Goal: Communication & Community: Answer question/provide support

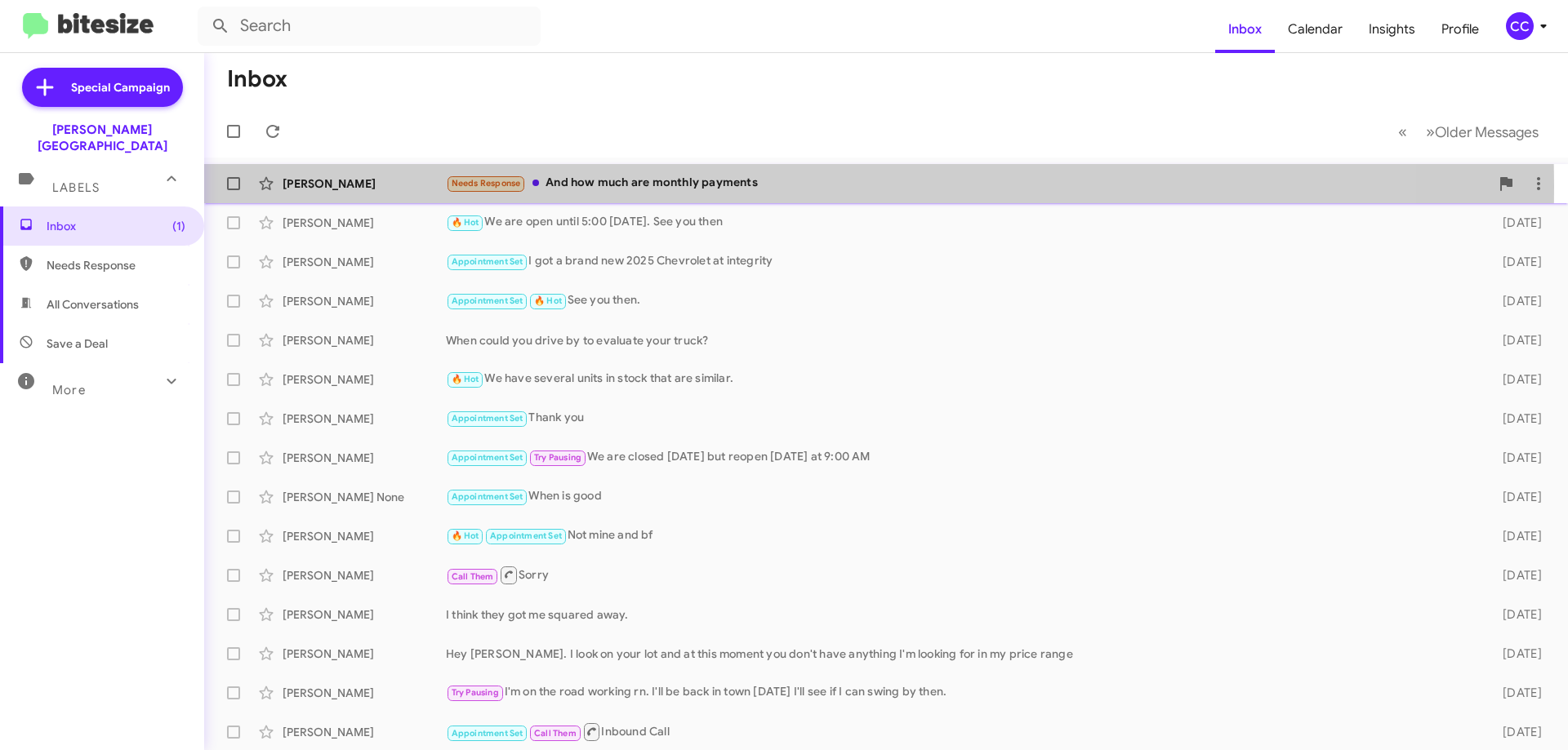
click at [343, 186] on div "[PERSON_NAME]" at bounding box center [363, 183] width 163 height 17
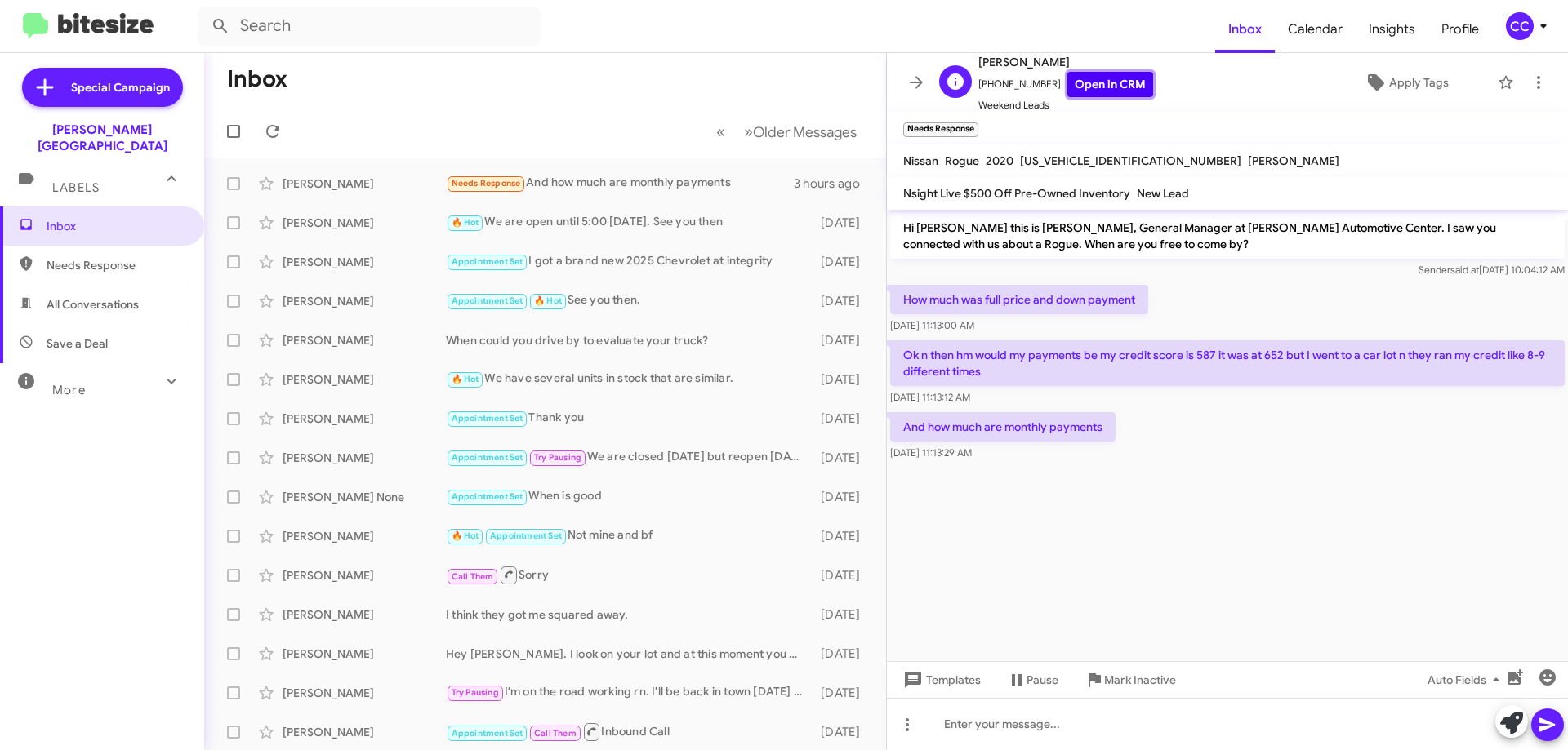
click at [1085, 81] on link "Open in CRM" at bounding box center [1110, 84] width 85 height 25
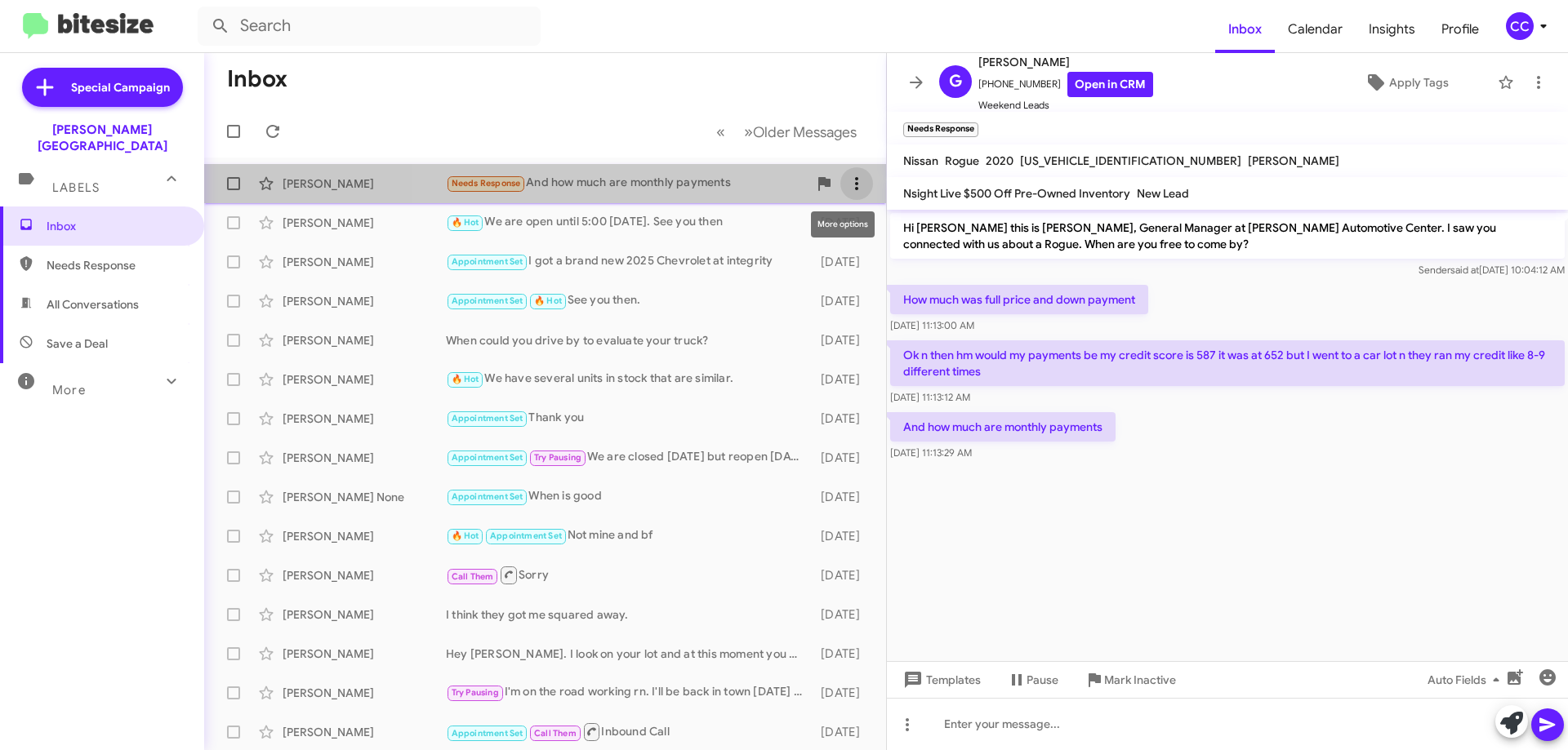
click at [847, 177] on icon at bounding box center [857, 184] width 19 height 19
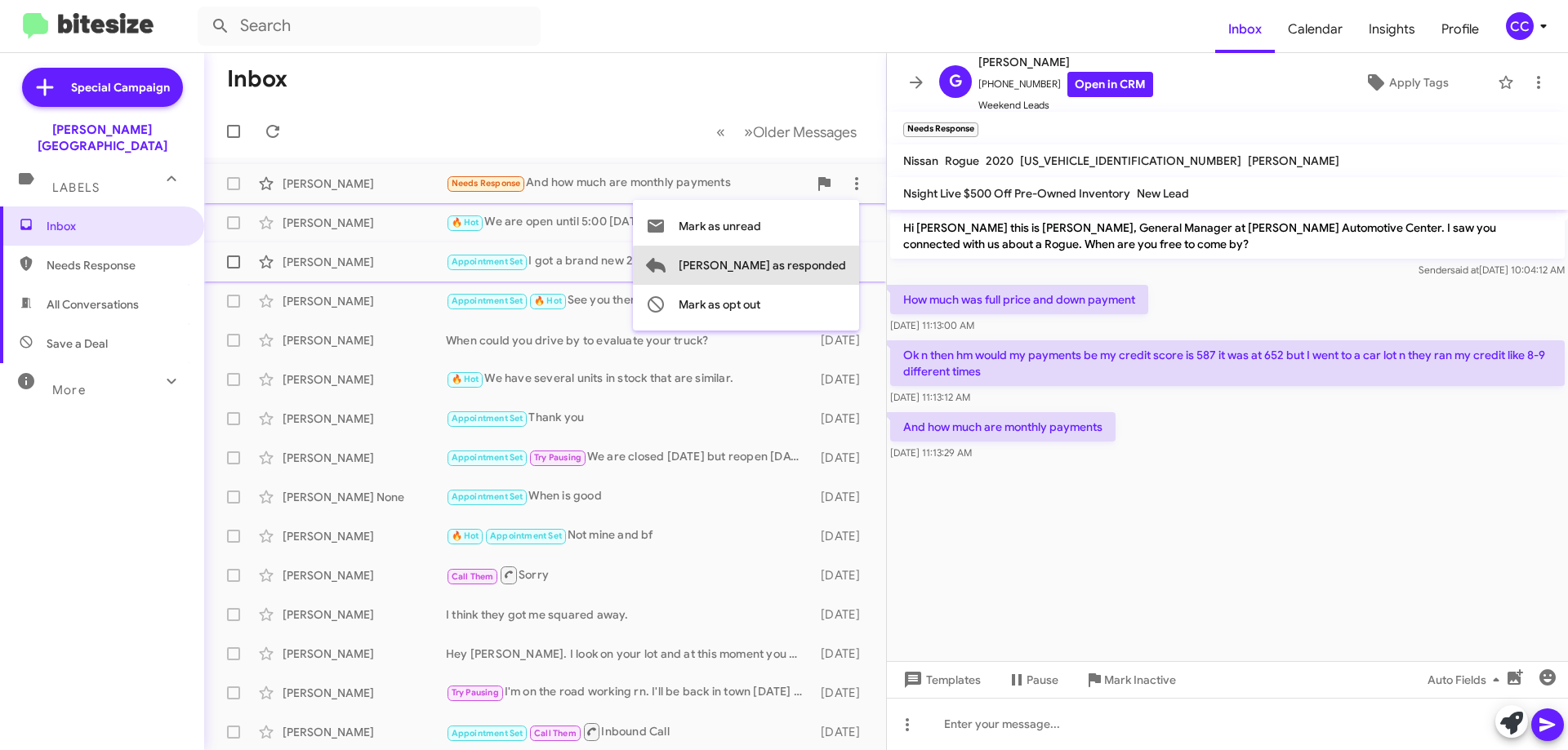
click at [814, 266] on span "[PERSON_NAME] as responded" at bounding box center [763, 265] width 167 height 39
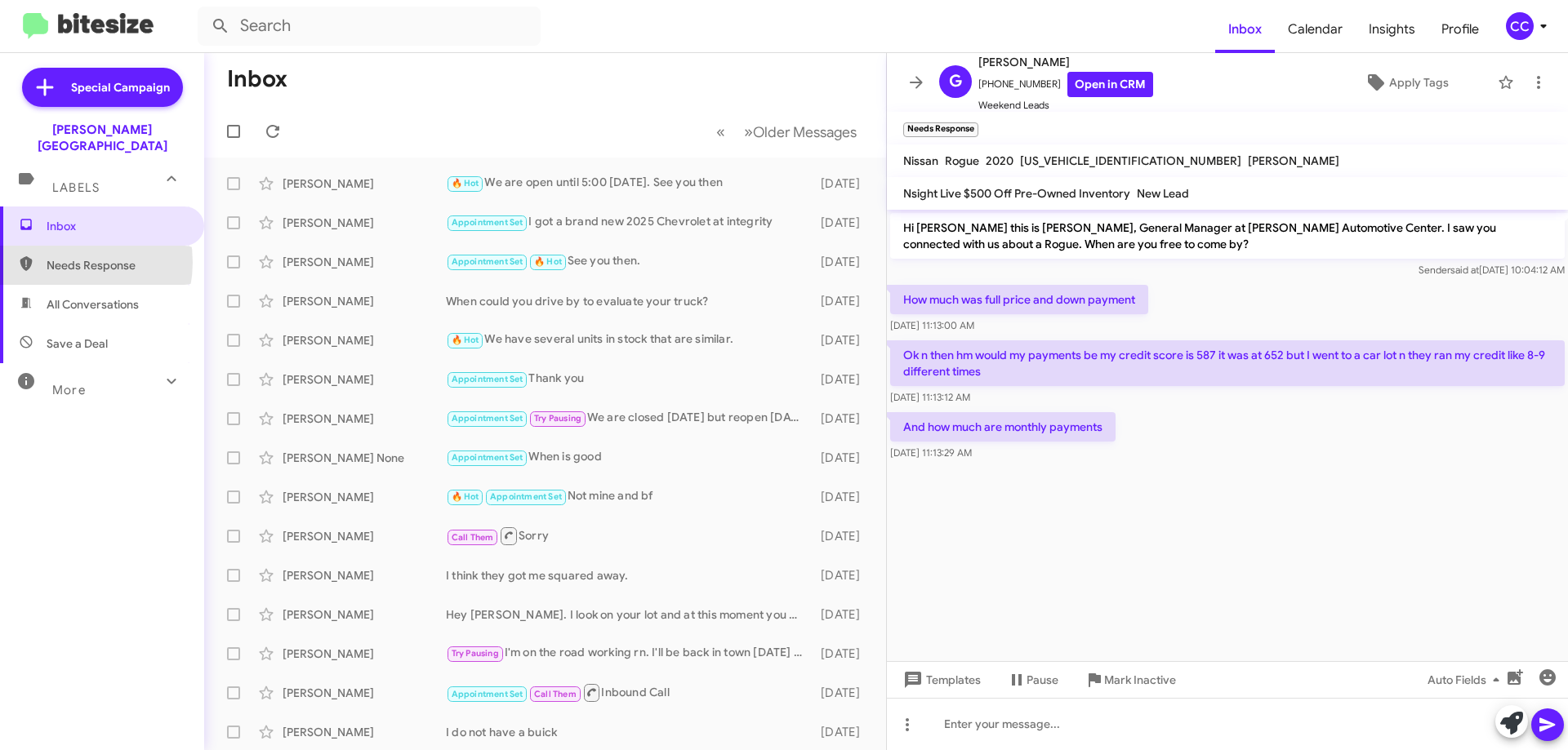
click at [64, 257] on span "Needs Response" at bounding box center [115, 265] width 139 height 17
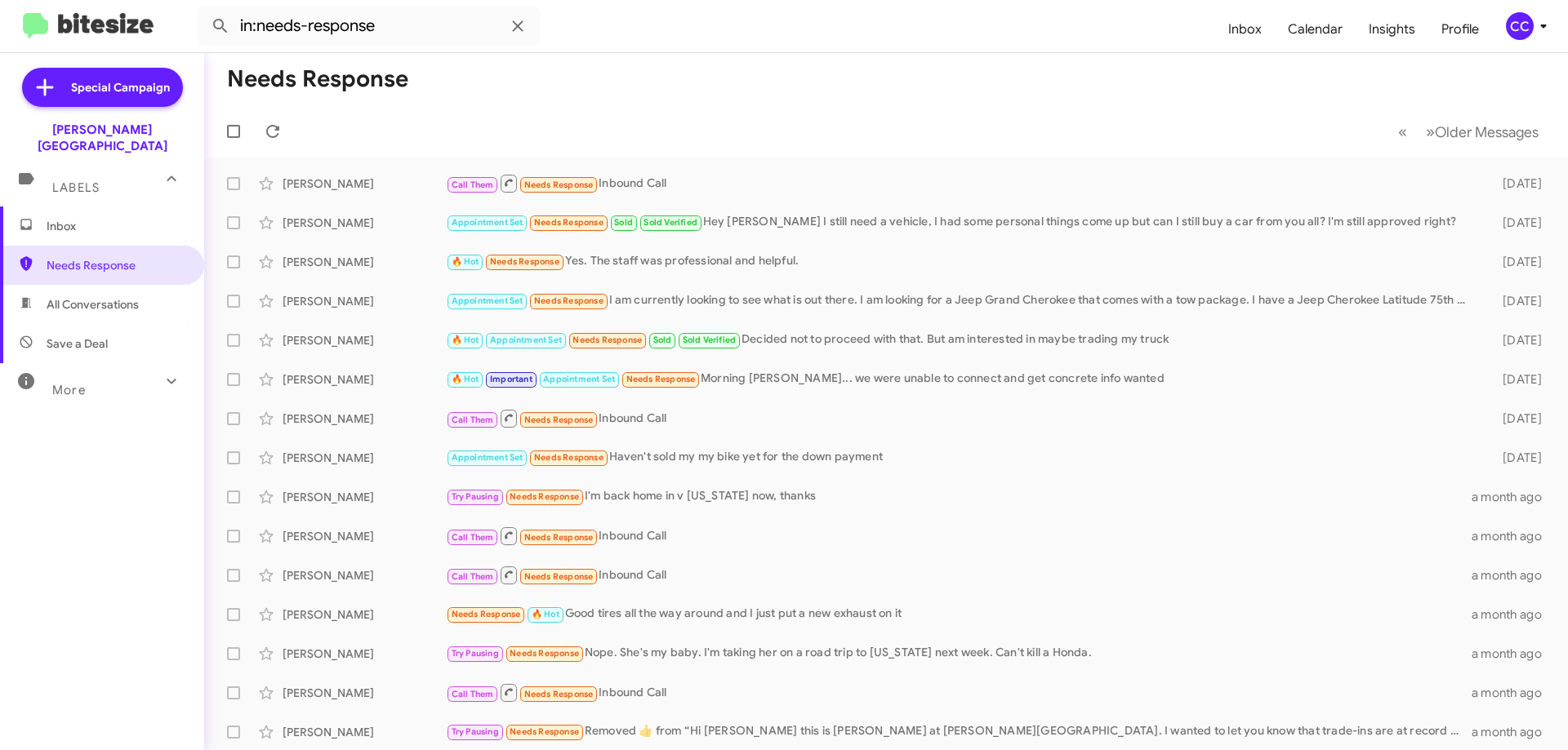
click at [92, 296] on span "All Conversations" at bounding box center [92, 304] width 92 height 17
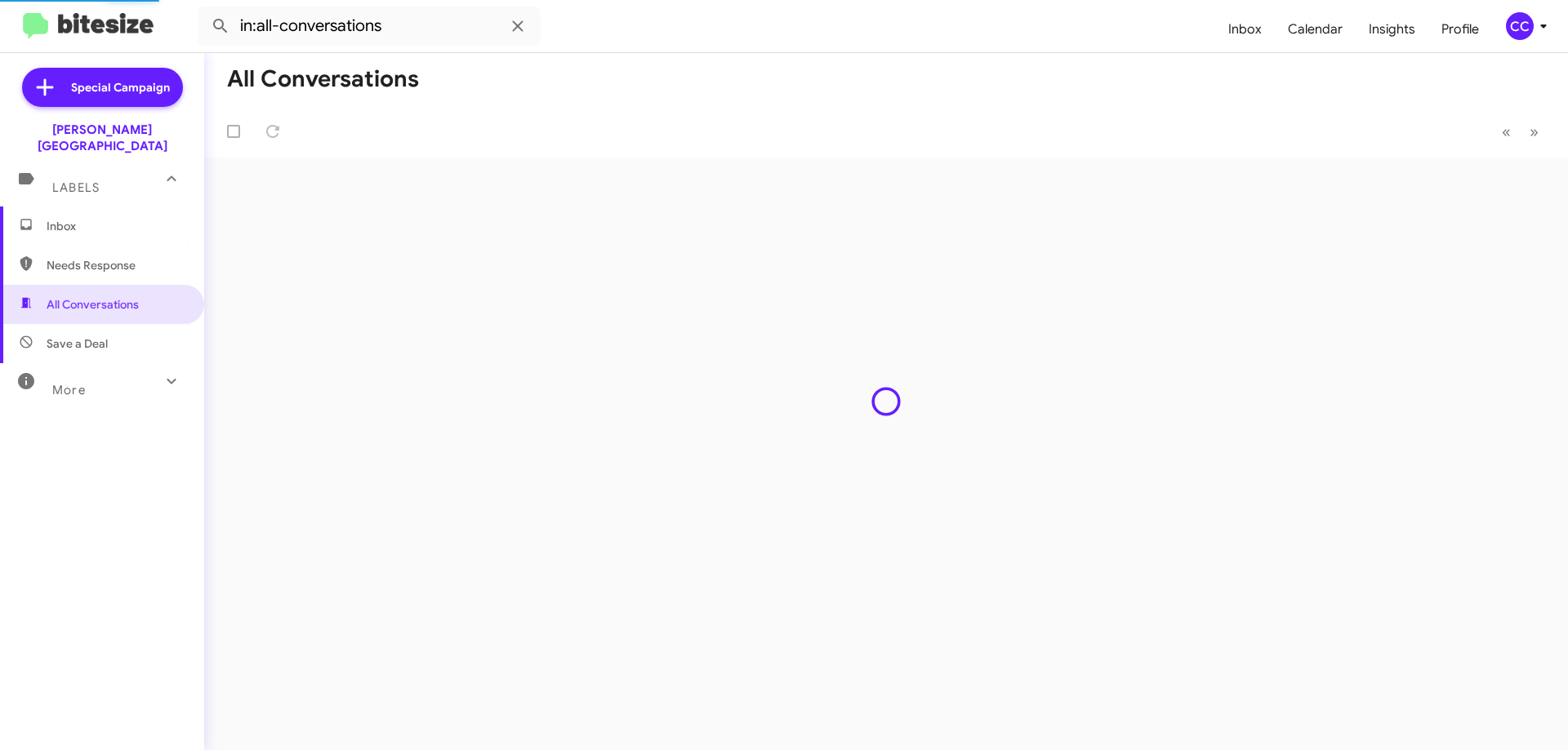
click at [79, 335] on span "Save a Deal" at bounding box center [77, 343] width 61 height 17
type input "in:not-interested"
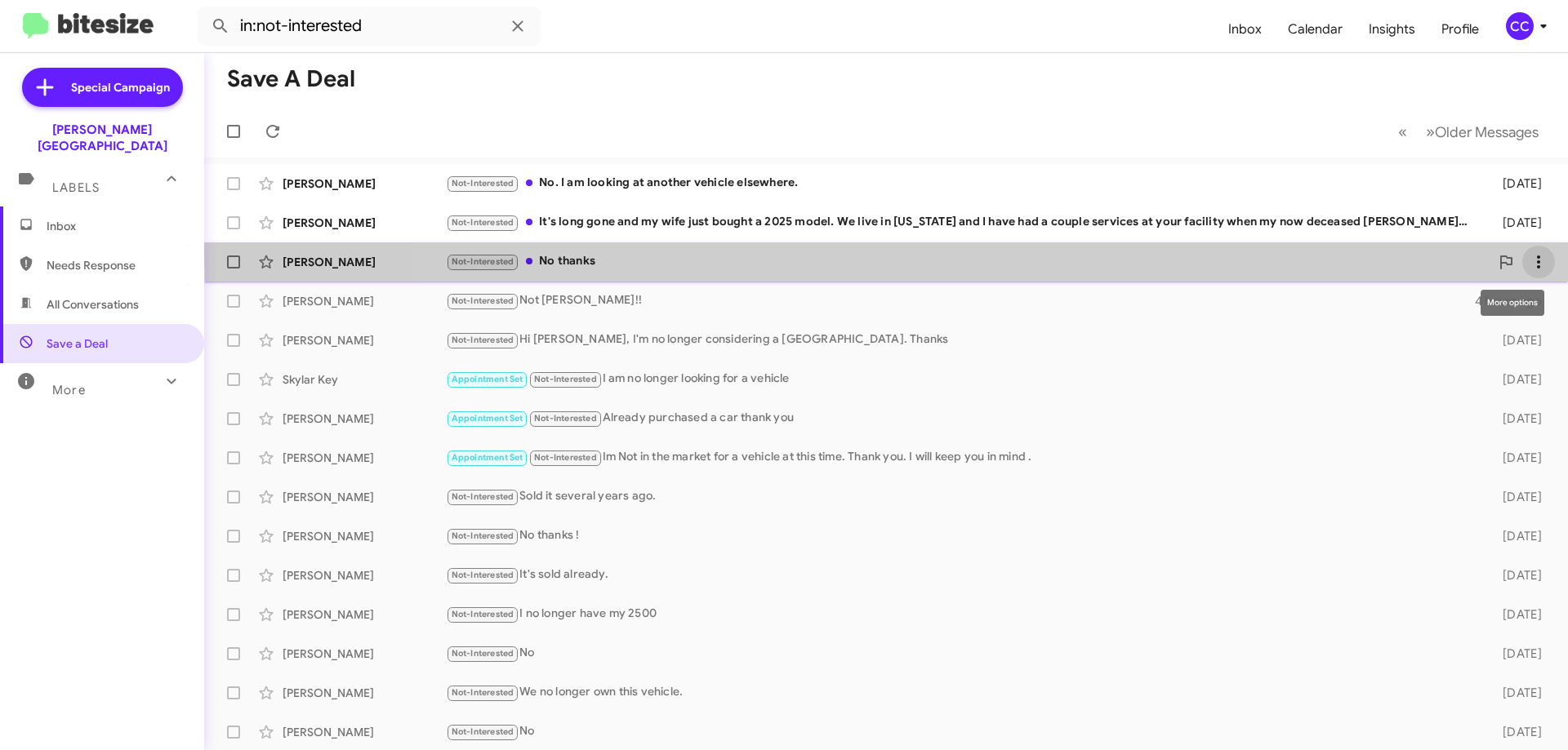
click at [1529, 253] on icon at bounding box center [1538, 262] width 19 height 19
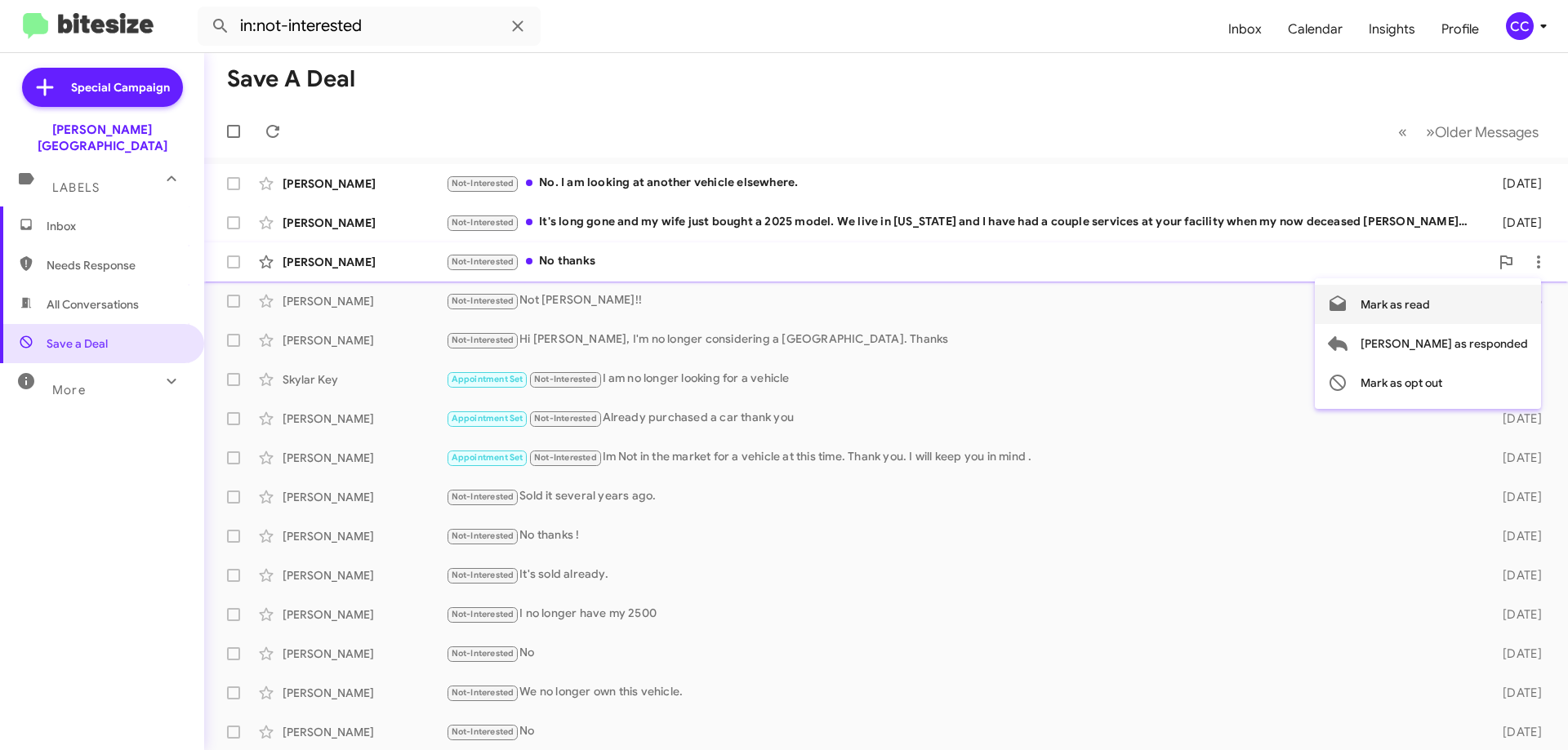
click at [1430, 300] on span "Mark as read" at bounding box center [1395, 304] width 70 height 39
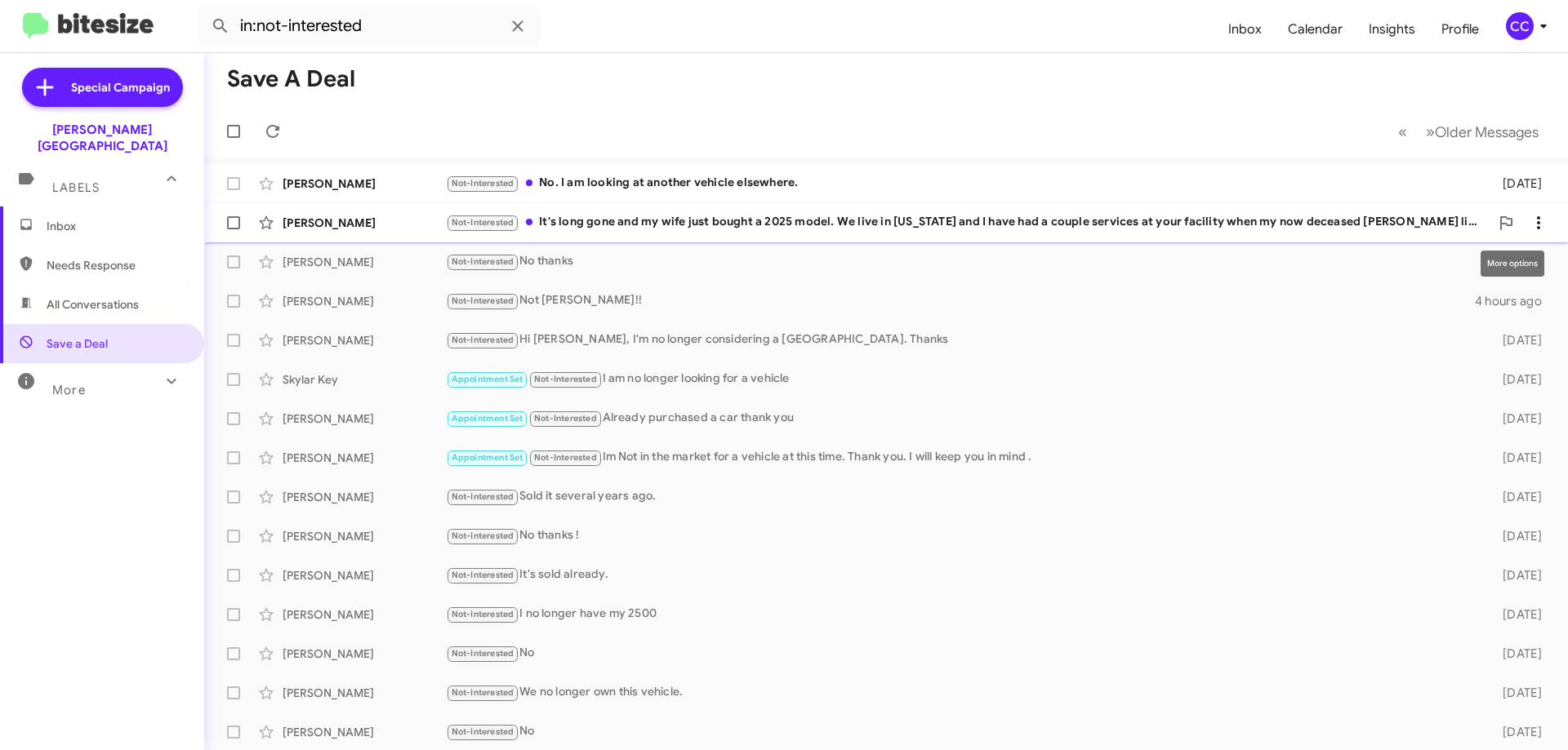
click at [1529, 216] on icon at bounding box center [1538, 223] width 19 height 19
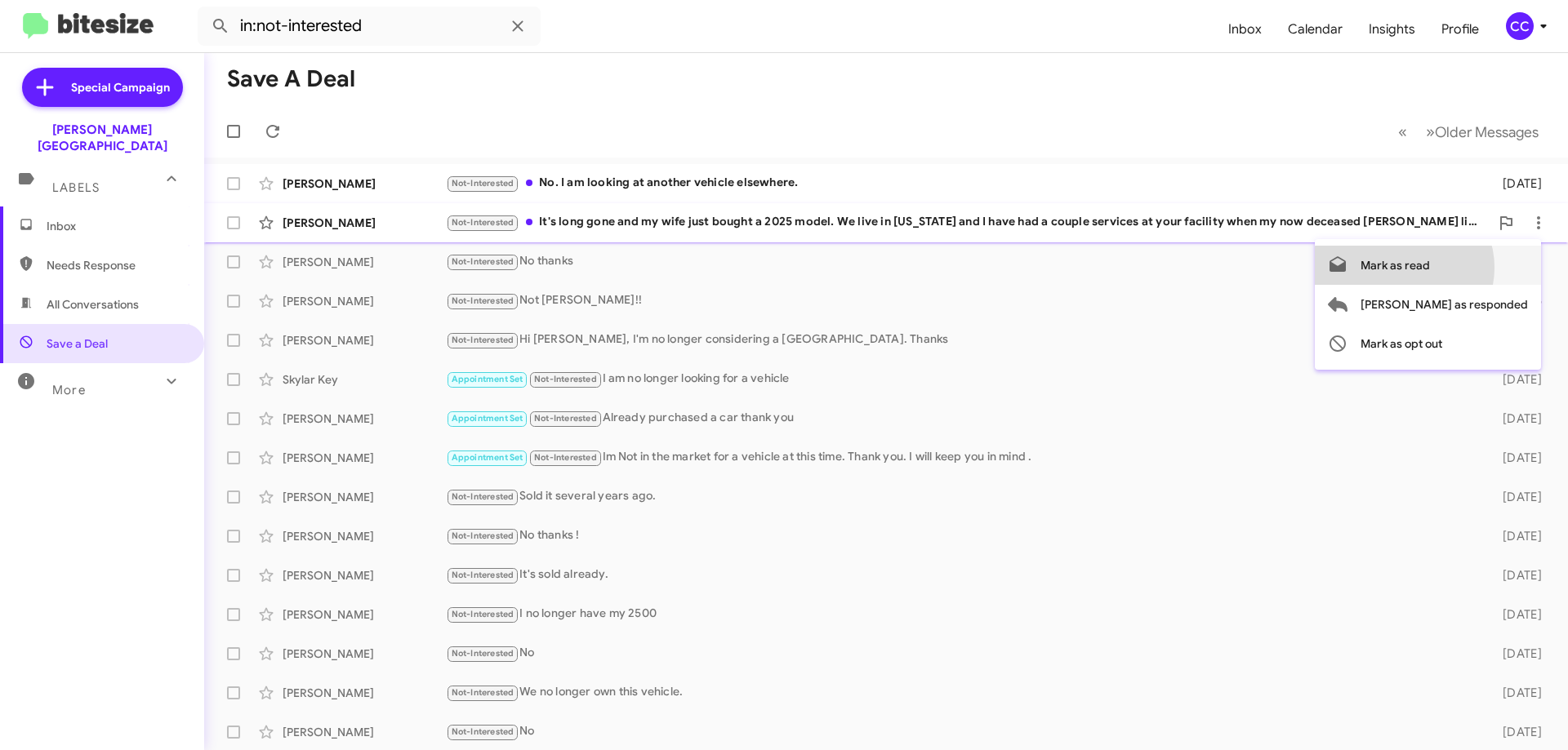
click at [1430, 267] on span "Mark as read" at bounding box center [1395, 265] width 70 height 39
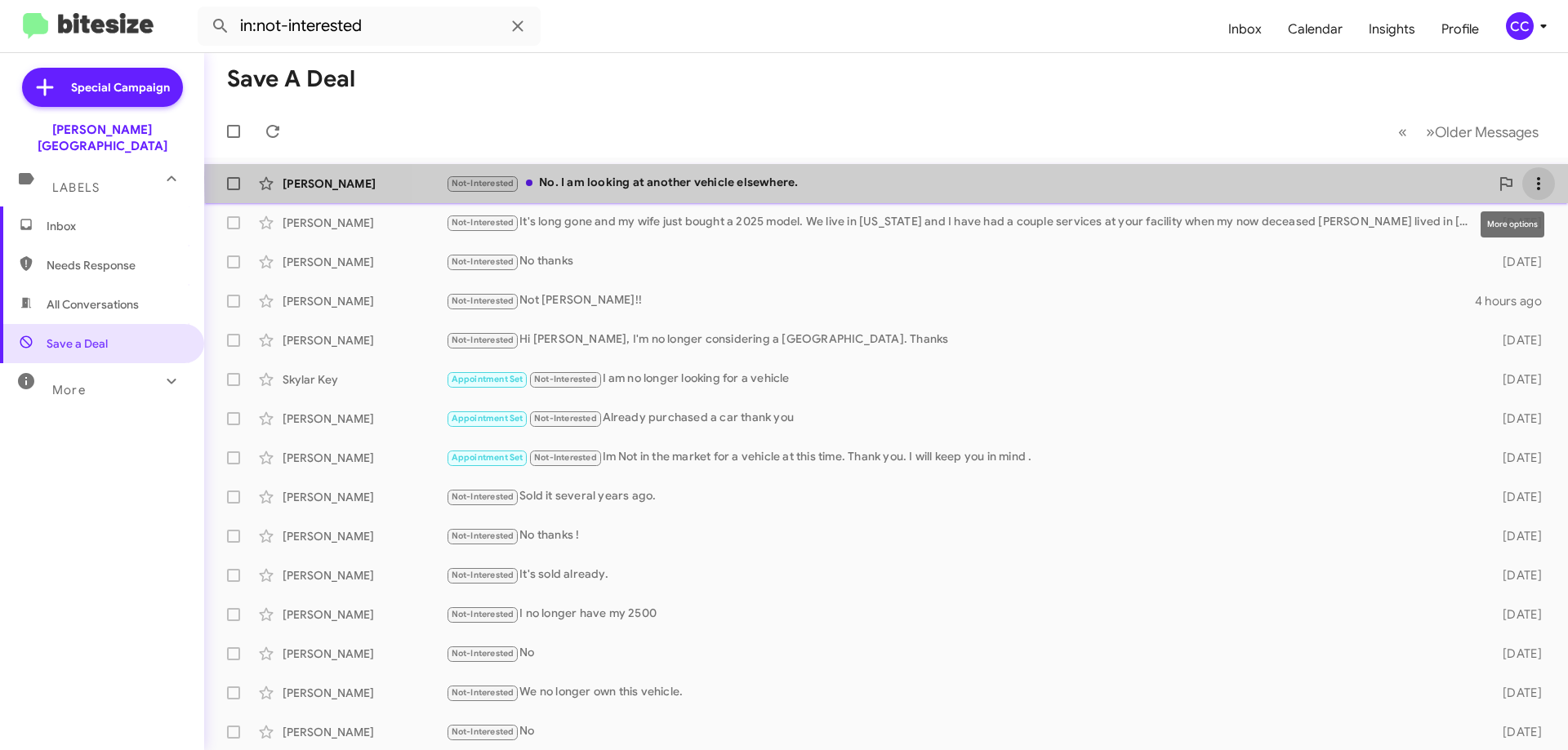
click at [1529, 179] on icon at bounding box center [1538, 184] width 19 height 19
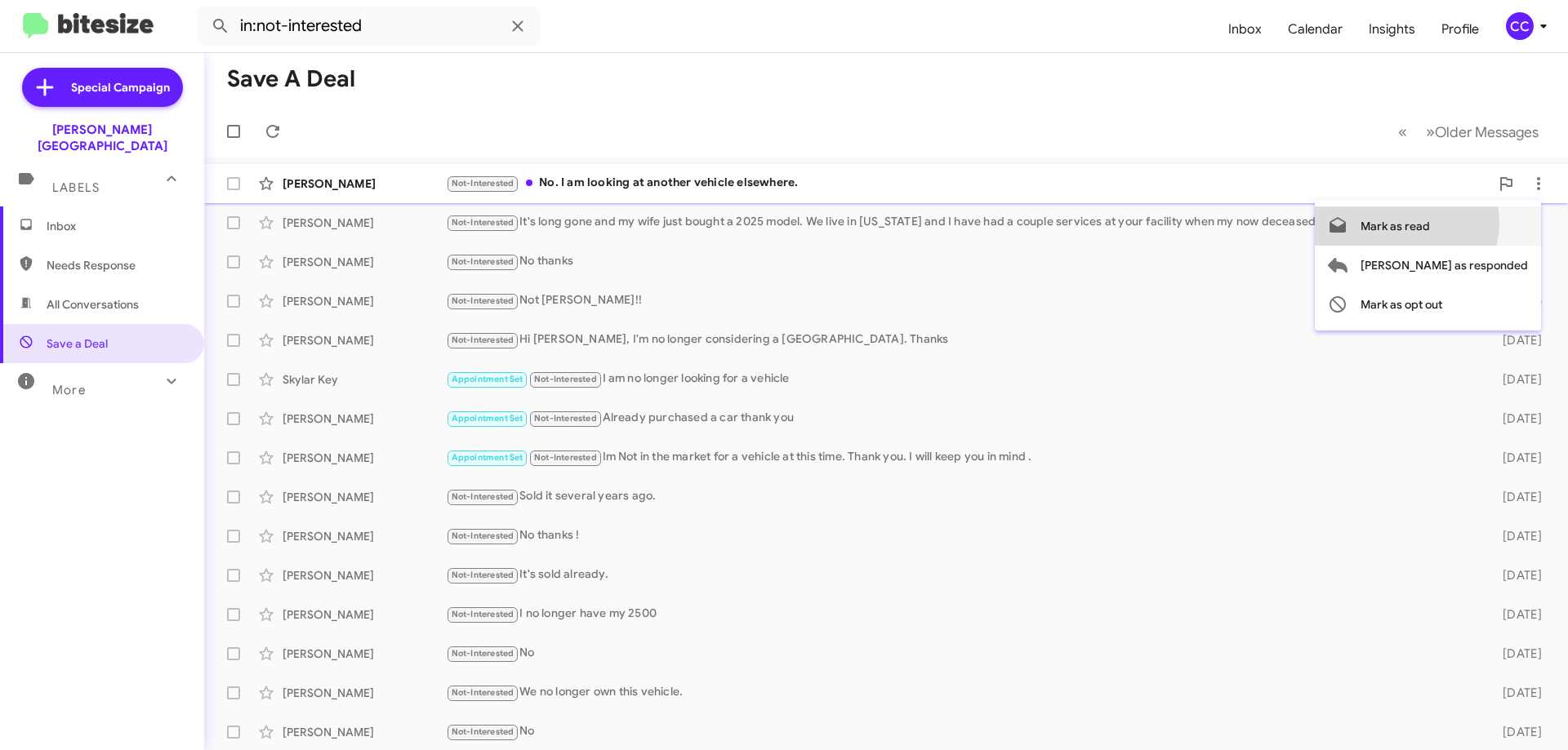
click at [1430, 224] on span "Mark as read" at bounding box center [1395, 226] width 70 height 39
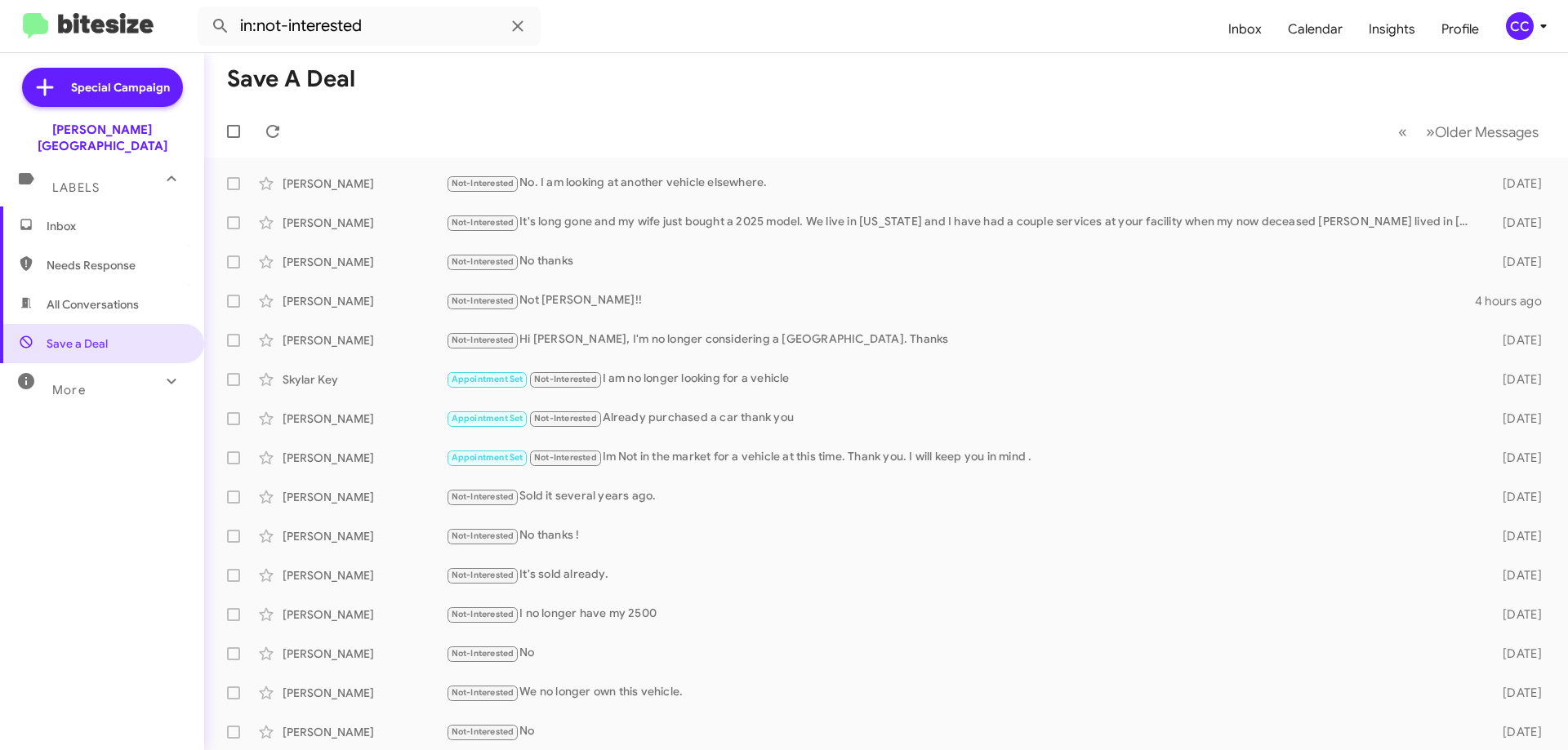
click at [66, 218] on span "Inbox" at bounding box center [115, 226] width 139 height 17
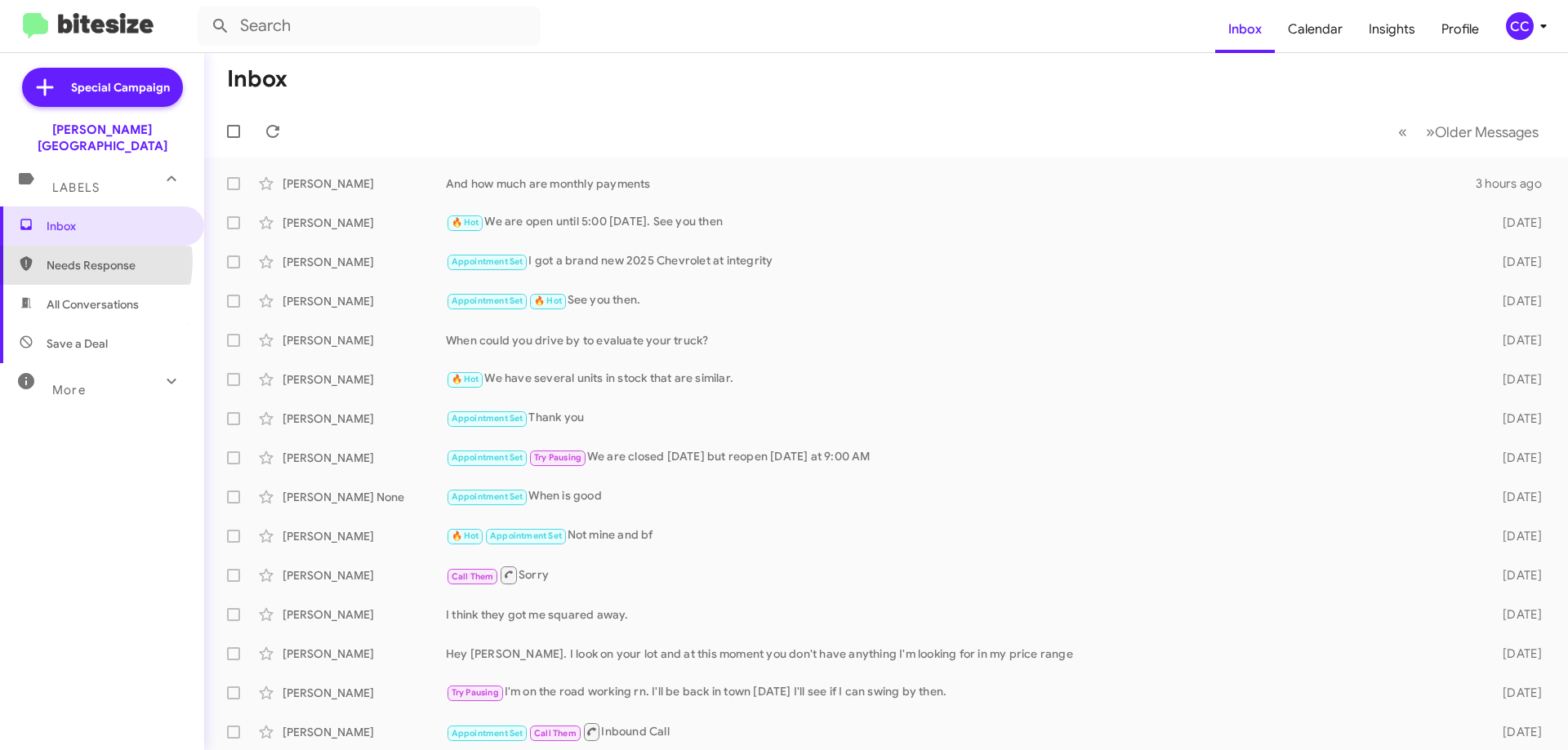
click at [77, 257] on span "Needs Response" at bounding box center [115, 265] width 139 height 17
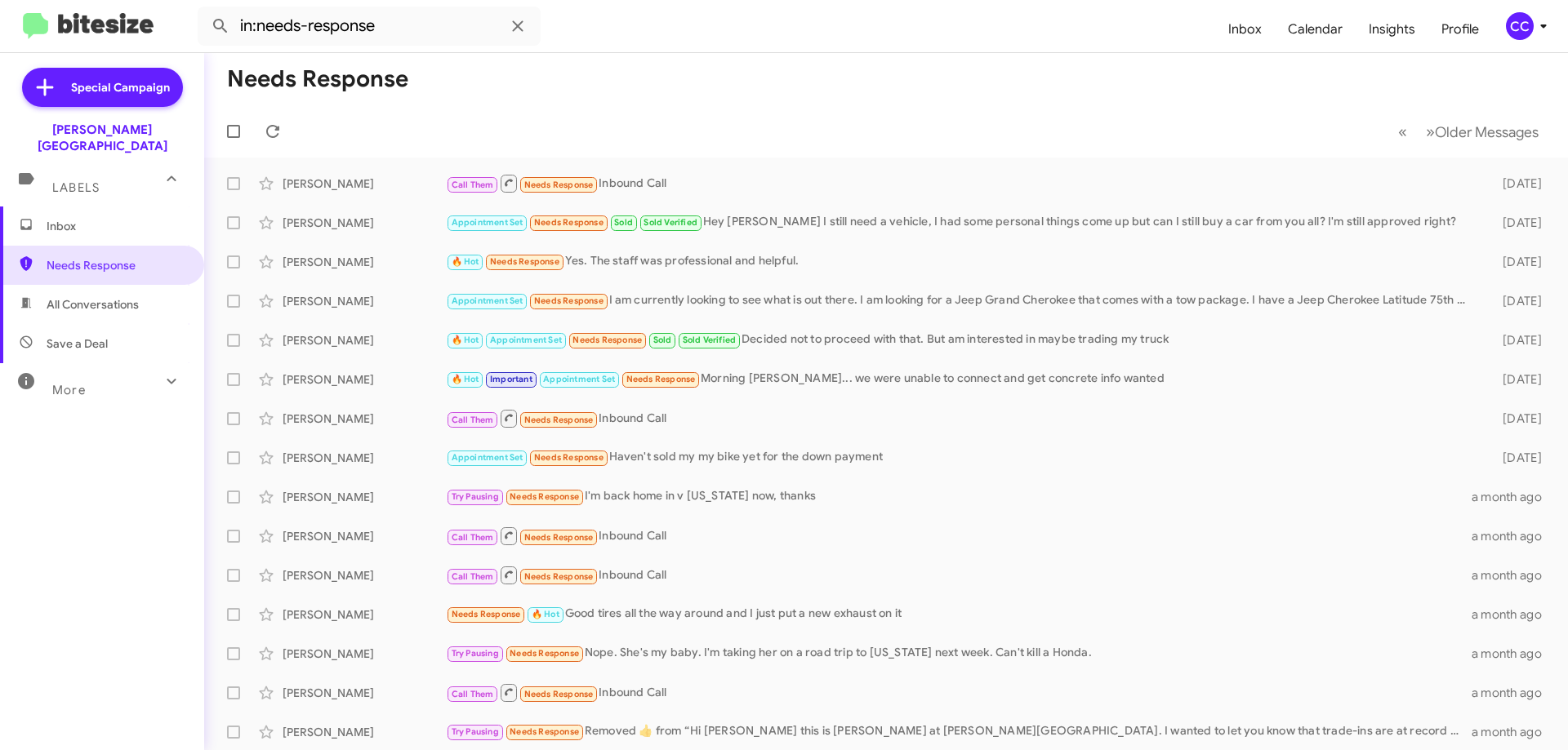
click at [92, 296] on span "All Conversations" at bounding box center [92, 304] width 92 height 17
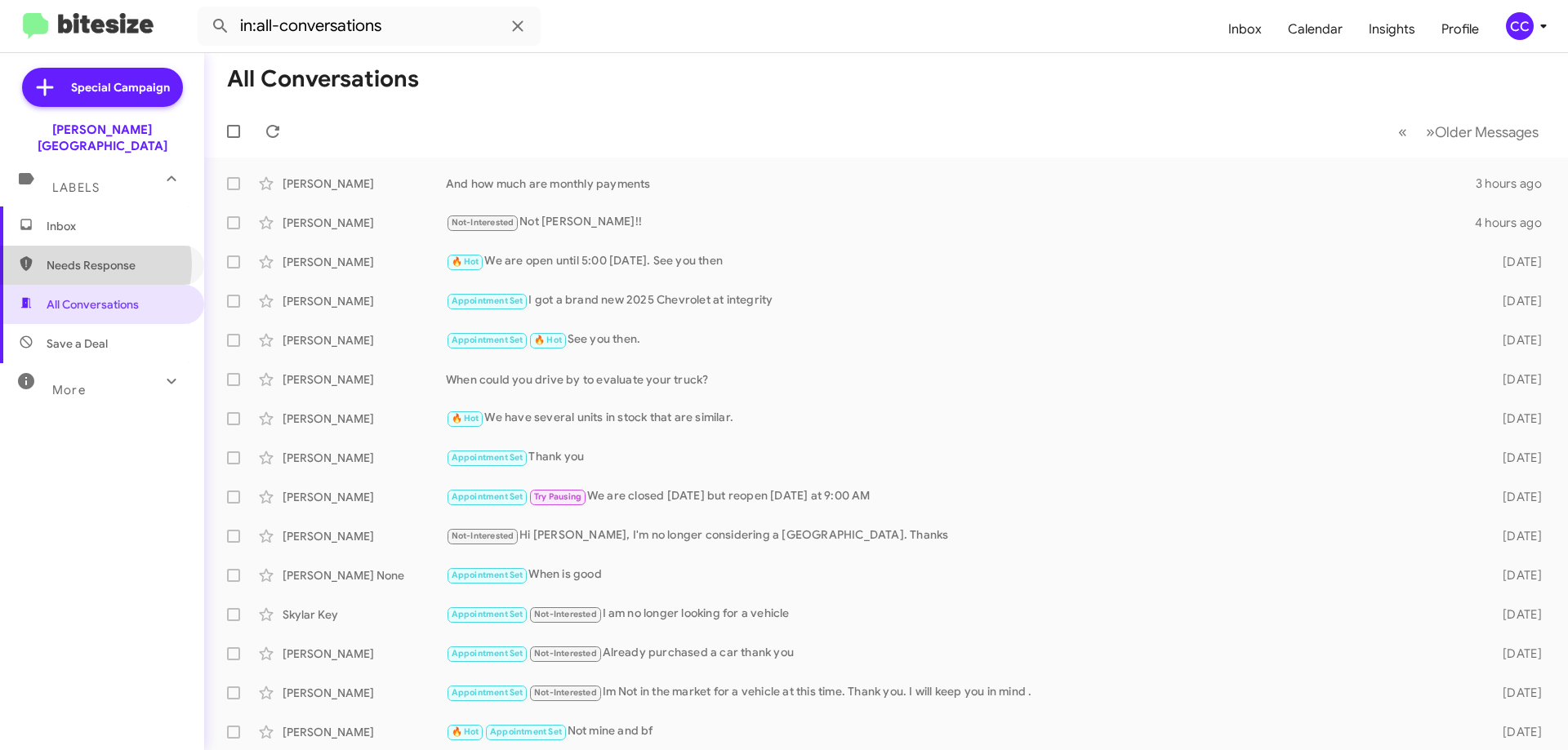
drag, startPoint x: 88, startPoint y: 248, endPoint x: 64, endPoint y: 213, distance: 42.4
click at [86, 257] on span "Needs Response" at bounding box center [115, 265] width 139 height 17
type input "in:needs-response"
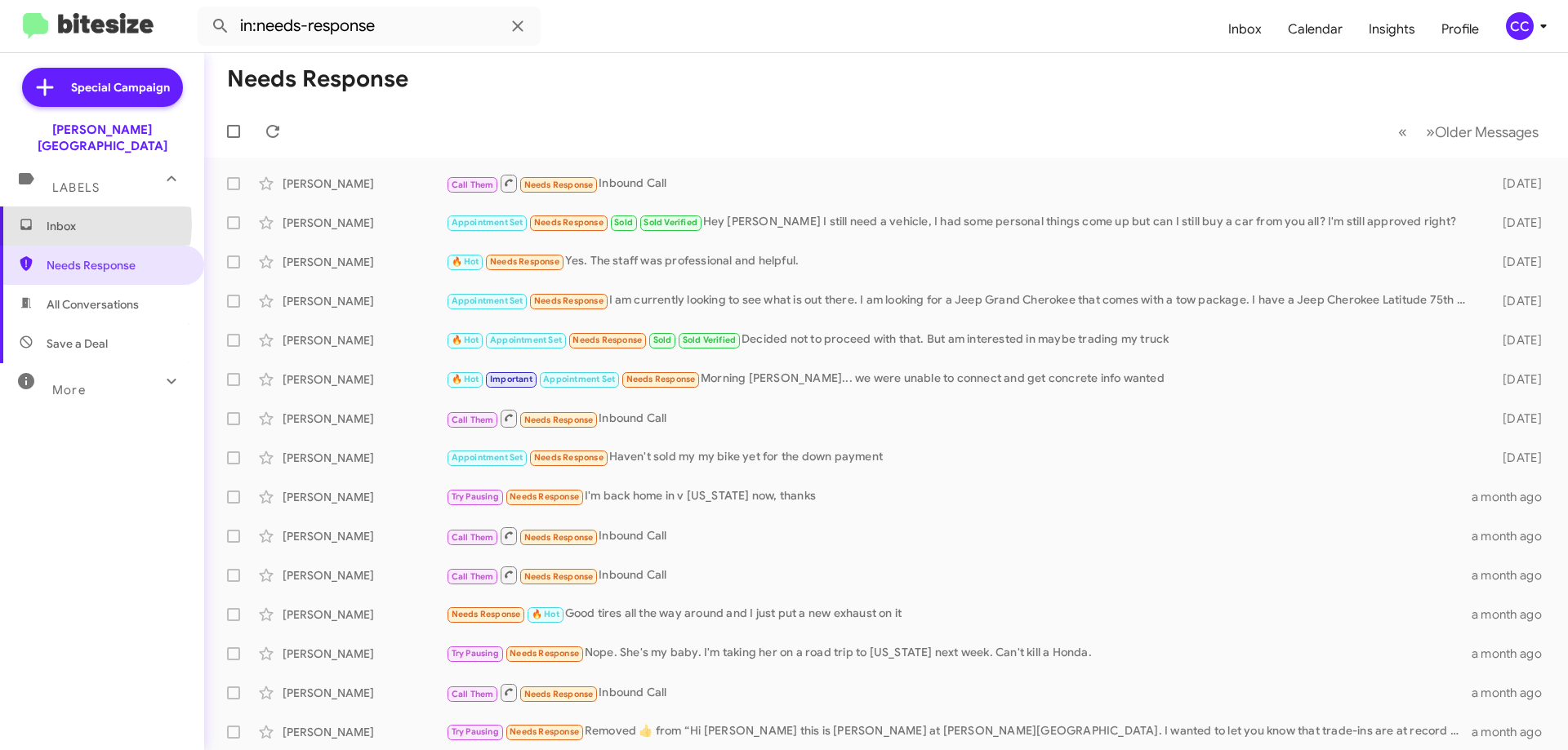
click at [58, 218] on span "Inbox" at bounding box center [115, 226] width 139 height 17
